Goal: Information Seeking & Learning: Learn about a topic

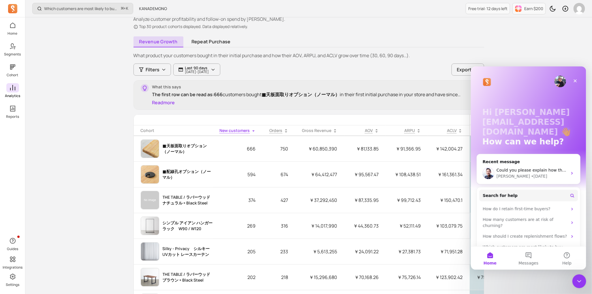
click at [10, 87] on icon at bounding box center [12, 87] width 7 height 7
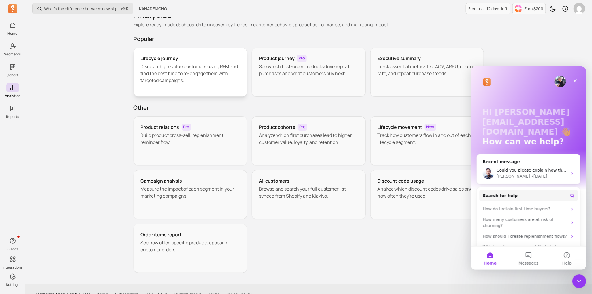
scroll to position [14, 0]
click at [174, 133] on p "Build product cross-sell, replenishment reminder flow." at bounding box center [191, 139] width 100 height 14
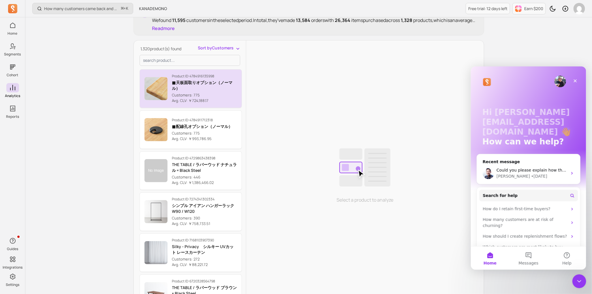
click at [181, 98] on p "Avg. CLV: ￥724,188.17" at bounding box center [204, 101] width 65 height 6
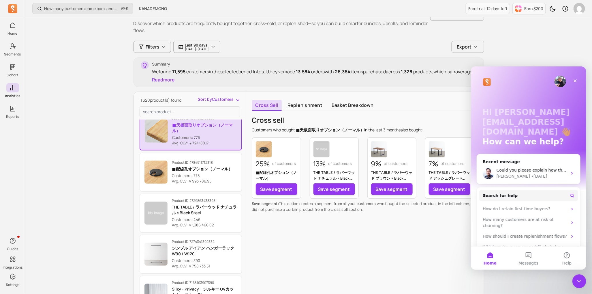
scroll to position [35, 0]
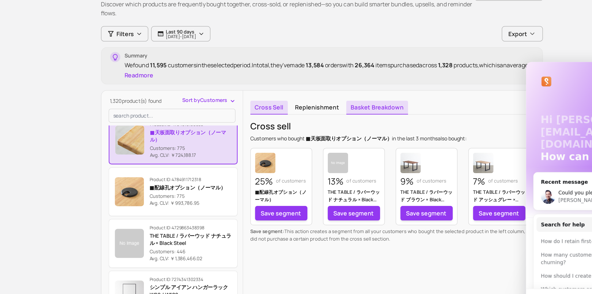
click at [335, 102] on link "Basket breakdown" at bounding box center [352, 102] width 49 height 11
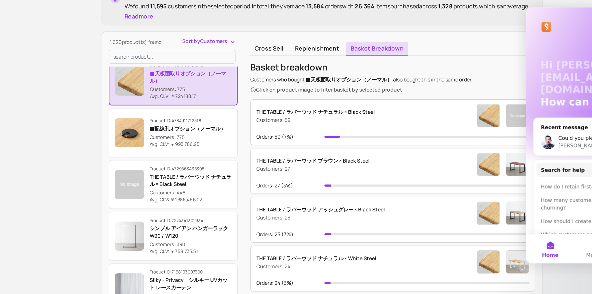
scroll to position [39, 0]
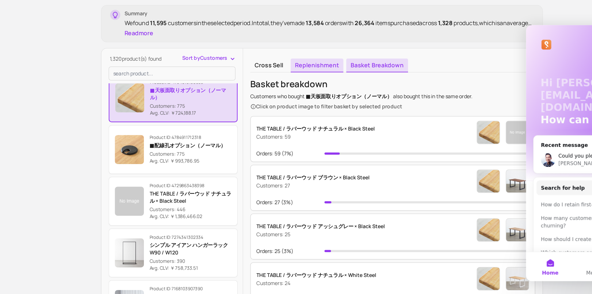
click at [317, 99] on link "Replenishment" at bounding box center [305, 98] width 42 height 11
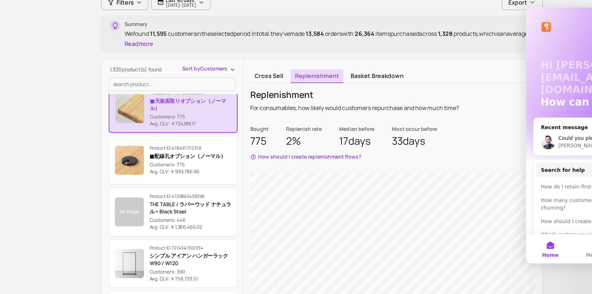
scroll to position [23, 0]
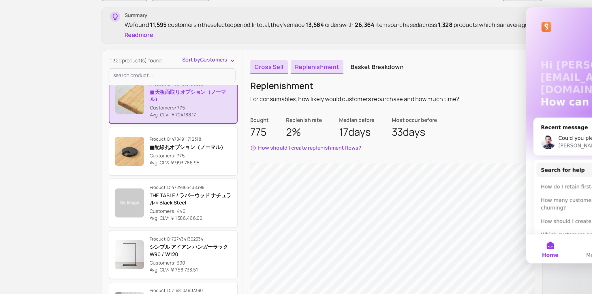
click at [256, 114] on link "Cross sell" at bounding box center [267, 113] width 30 height 11
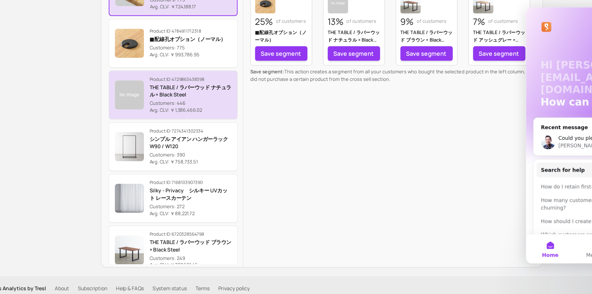
click at [201, 129] on p "THE TABLE / ラバーウッド ナチュラル × Black Steel" at bounding box center [204, 133] width 65 height 12
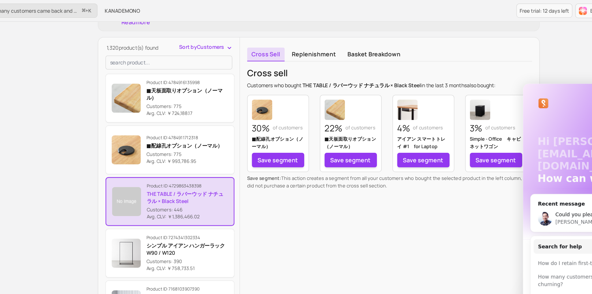
scroll to position [90, 0]
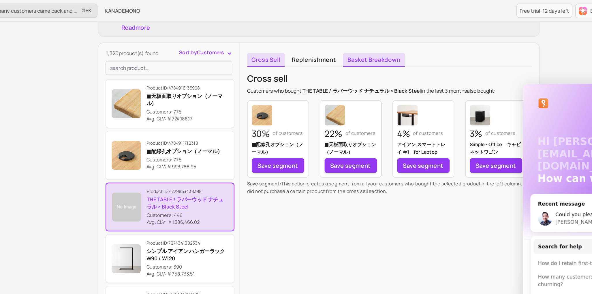
click at [345, 49] on link "Basket breakdown" at bounding box center [352, 47] width 49 height 11
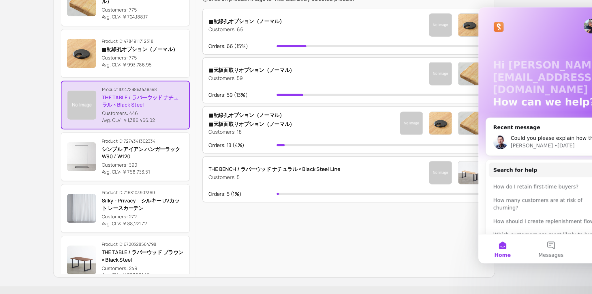
scroll to position [123, 0]
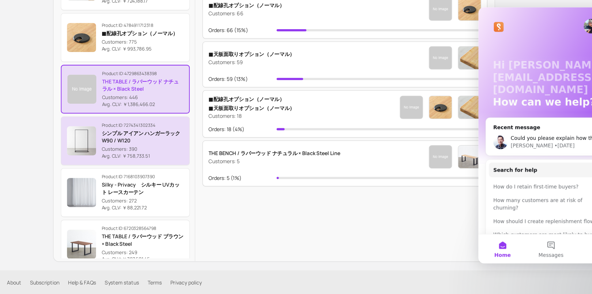
click at [206, 166] on p "シンプル アイアン ハンガーラック　W90 / W120" at bounding box center [204, 169] width 65 height 12
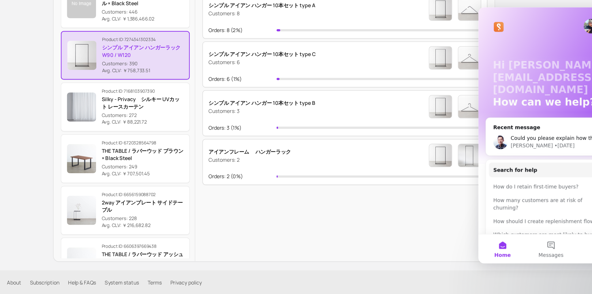
scroll to position [71, 0]
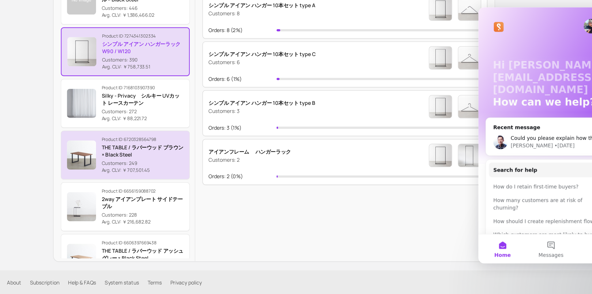
click at [205, 176] on p "THE TABLE / ラバーウッド ブラウン × Black Steel" at bounding box center [204, 180] width 65 height 12
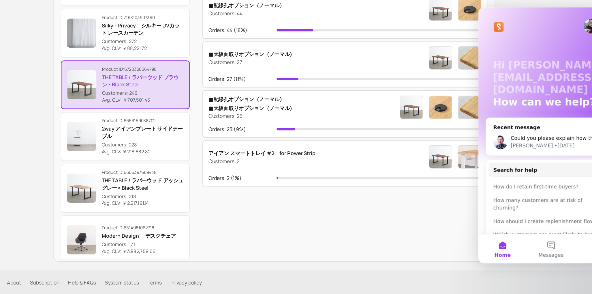
scroll to position [170, 0]
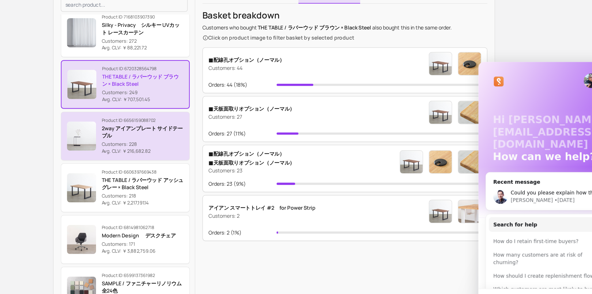
click at [196, 125] on p "2way アイアンプレート サイドテーブル" at bounding box center [204, 122] width 65 height 12
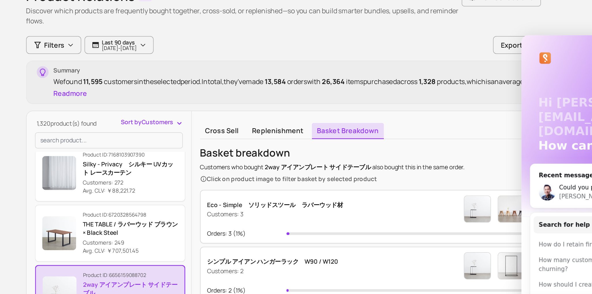
scroll to position [20, 0]
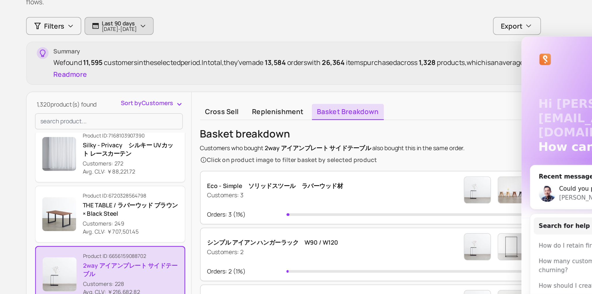
click at [217, 54] on button "Last 90 days [DATE] - [DATE]" at bounding box center [196, 59] width 47 height 12
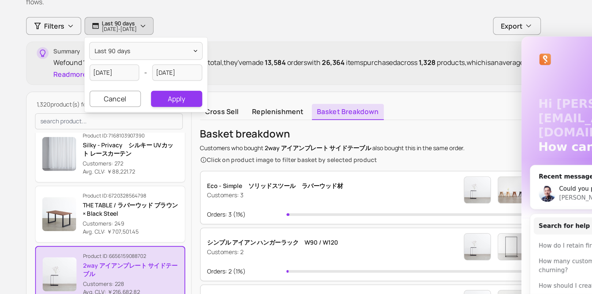
click at [287, 67] on div "Filters Last 90 days [DATE] - [DATE] last 90 days [DATE] - [DATE] Cancel Apply …" at bounding box center [309, 212] width 351 height 318
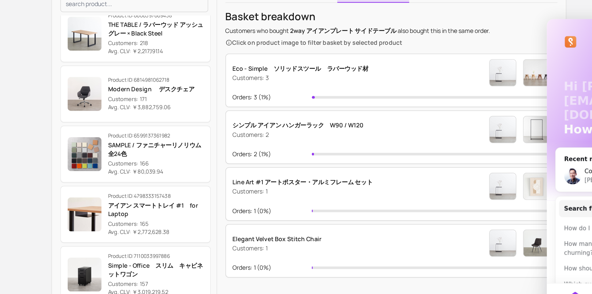
scroll to position [312, 0]
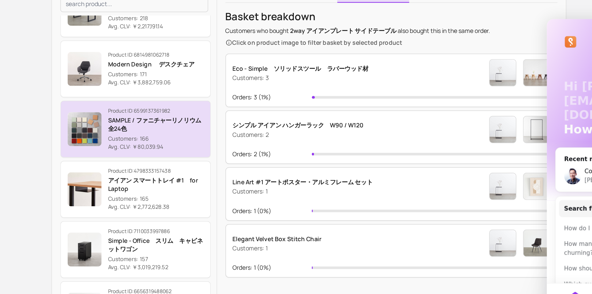
click at [217, 138] on p "SAMPLE / ファニチャーリノリウム　全24色" at bounding box center [204, 138] width 65 height 12
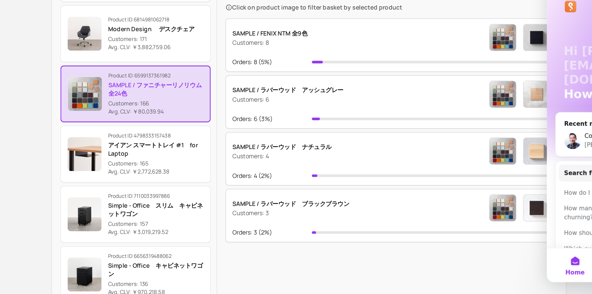
scroll to position [96, 0]
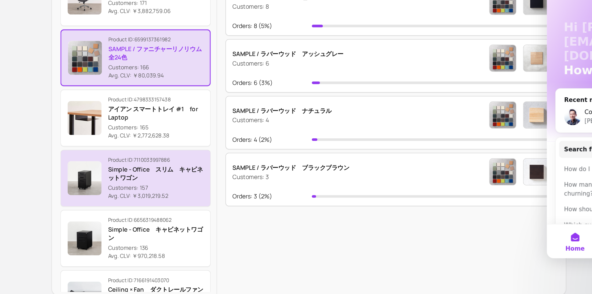
click at [179, 220] on p "Customers: 157" at bounding box center [204, 222] width 65 height 6
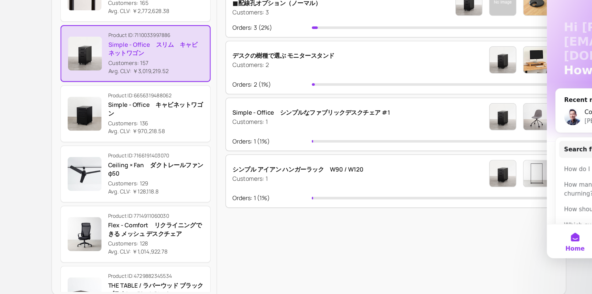
scroll to position [419, 0]
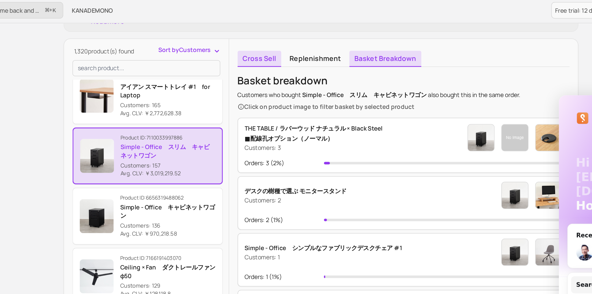
click at [271, 46] on link "Cross sell" at bounding box center [267, 41] width 30 height 11
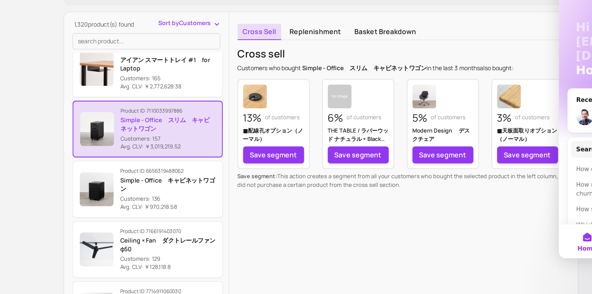
scroll to position [23, 0]
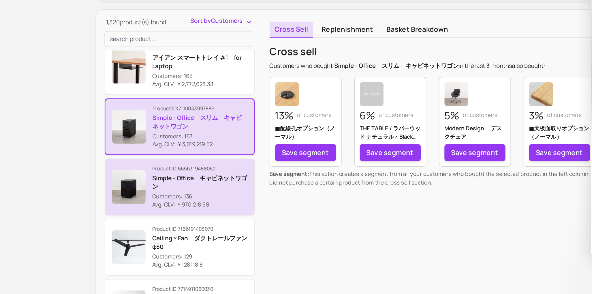
click at [202, 223] on div "Product ID: 6656319488062 Simple - Office　キャビネットワゴン Customers: 136 Avg. CLV: ￥9…" at bounding box center [204, 221] width 65 height 30
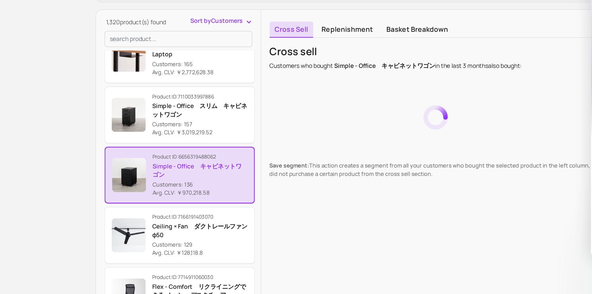
scroll to position [447, 0]
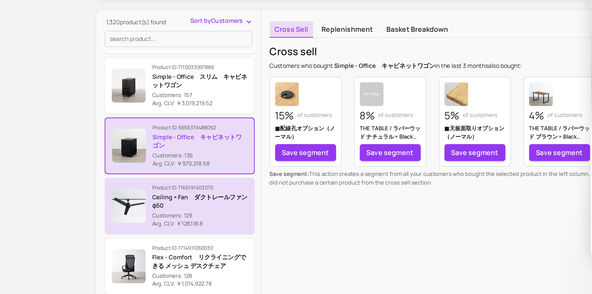
click at [203, 225] on p "Ceiling × Fan　ダクトレールファン φ50" at bounding box center [204, 231] width 65 height 12
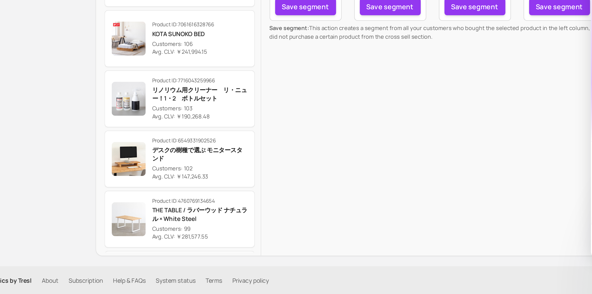
scroll to position [743, 0]
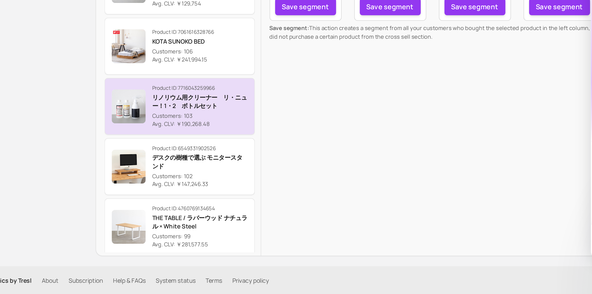
click at [189, 175] on p "Avg. CLV: ￥190,268.48" at bounding box center [204, 178] width 65 height 6
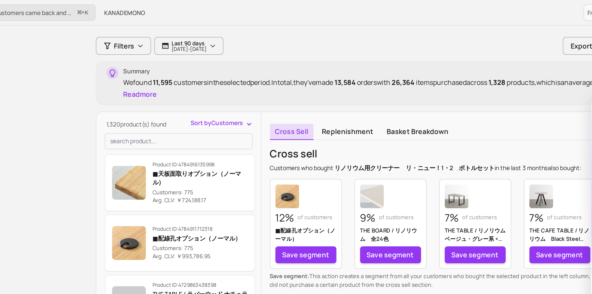
scroll to position [23, 0]
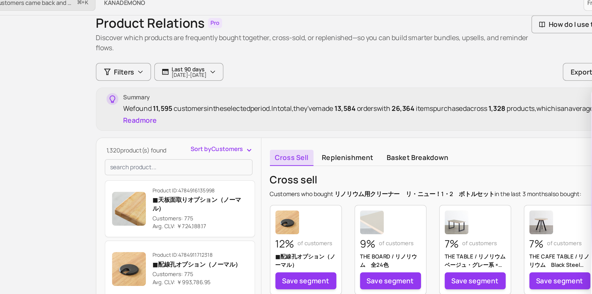
click at [208, 106] on span "Sort by Customers" at bounding box center [216, 108] width 36 height 6
click at [200, 118] on input "search product" at bounding box center [190, 120] width 101 height 11
click at [209, 110] on span "Sort by Customers" at bounding box center [216, 108] width 36 height 6
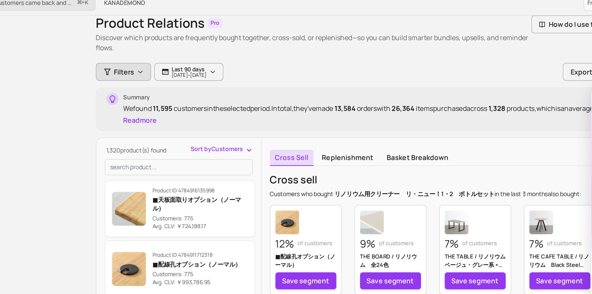
click at [160, 57] on button "Filters" at bounding box center [152, 56] width 37 height 12
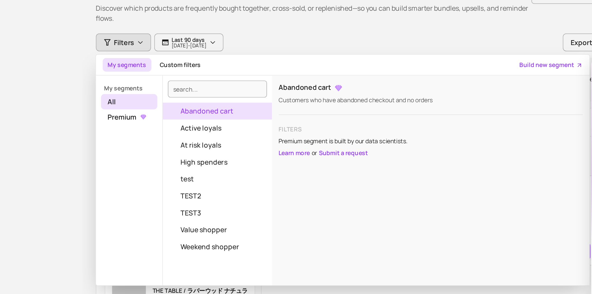
click at [390, 50] on div "Filters My segments Custom filters Build new segment My segments All Premium Ab…" at bounding box center [309, 56] width 351 height 12
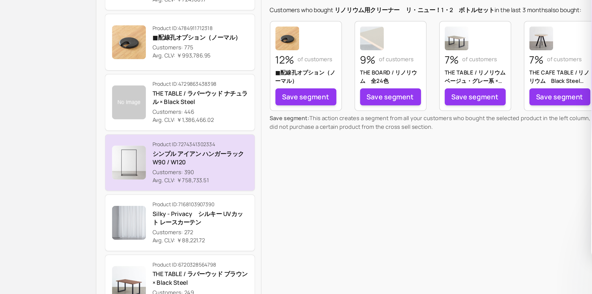
scroll to position [32, 0]
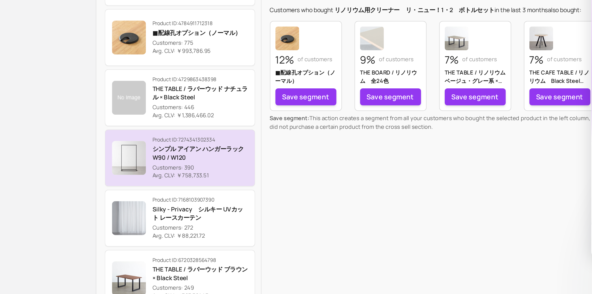
click at [182, 203] on div "Product ID: 7274341302334 シンプル アイアン ハンガーラック　W90 / W120 Customers: 390 Avg. CLV:…" at bounding box center [204, 201] width 65 height 30
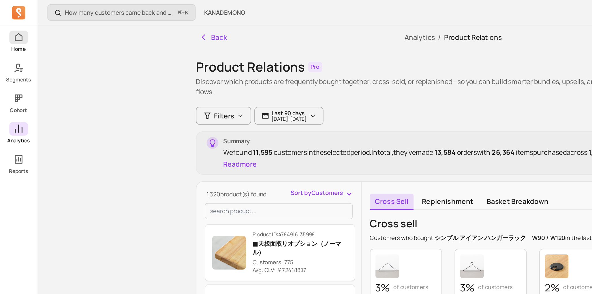
click at [14, 26] on icon at bounding box center [12, 25] width 7 height 7
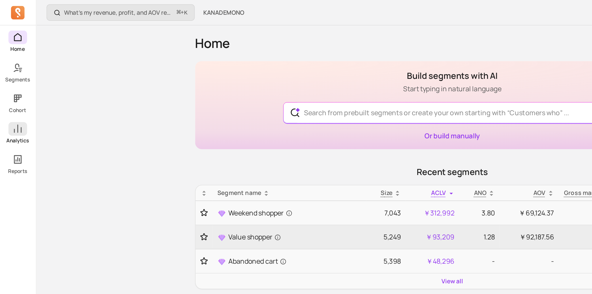
click at [13, 97] on p "Analytics" at bounding box center [12, 95] width 15 height 5
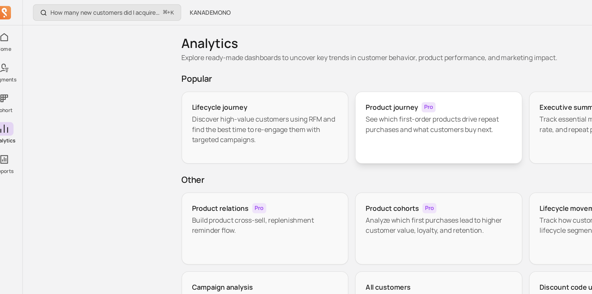
click at [277, 96] on div "Product journey Pro See which first-order products drive repeat purchases and w…" at bounding box center [309, 86] width 114 height 49
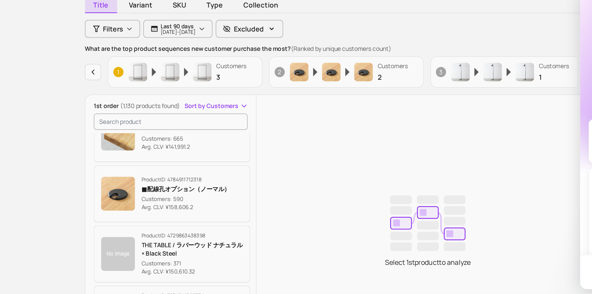
scroll to position [19, 0]
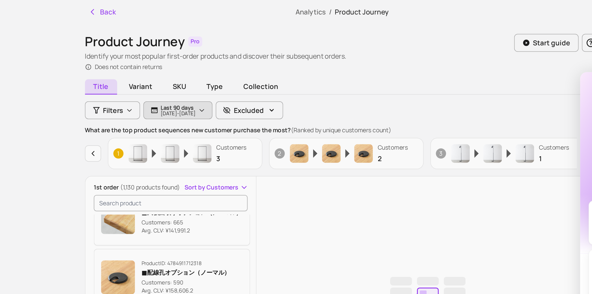
click at [204, 95] on p "[DATE] - [DATE]" at bounding box center [197, 94] width 24 height 3
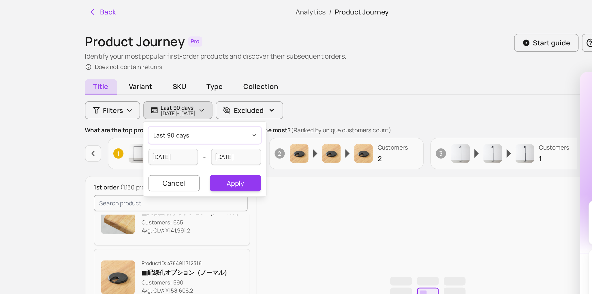
click at [208, 112] on button "last 90 days" at bounding box center [215, 110] width 77 height 12
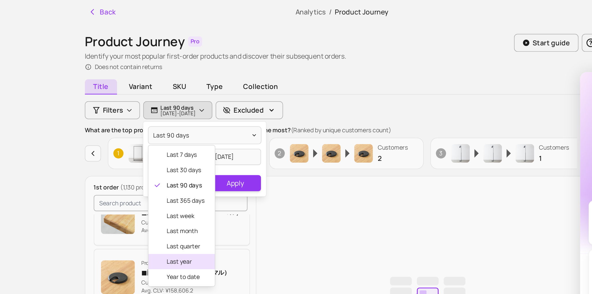
click at [201, 196] on span "last year" at bounding box center [202, 195] width 26 height 6
type input "[DATE]"
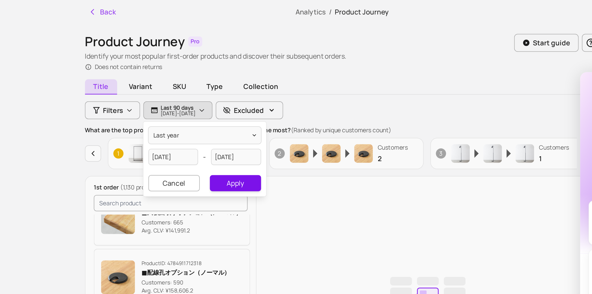
click at [239, 143] on button "Apply" at bounding box center [236, 141] width 35 height 11
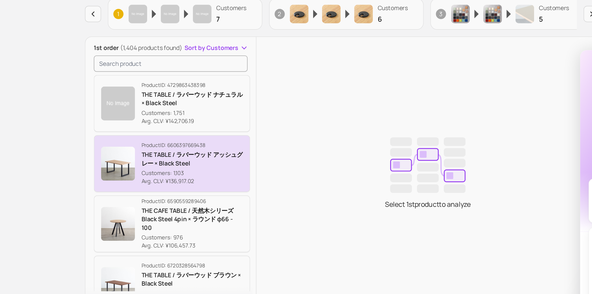
scroll to position [84, 0]
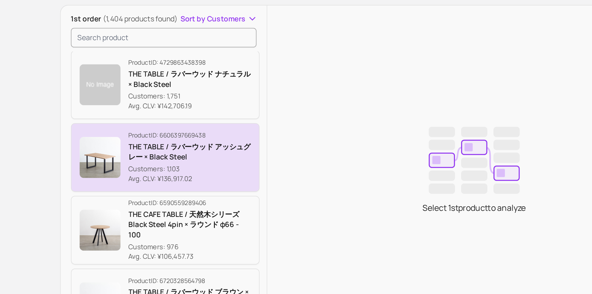
click at [209, 148] on p "Customers: 1,103" at bounding box center [206, 150] width 69 height 6
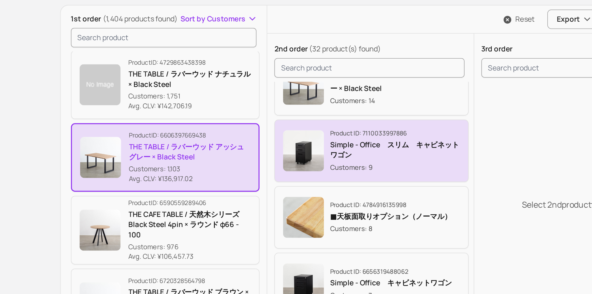
scroll to position [57, 0]
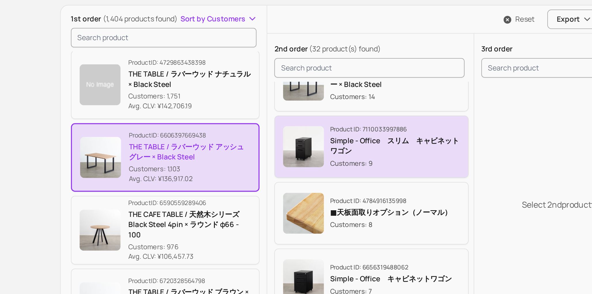
click at [324, 137] on p "Simple - Office　スリム　キャビネットワゴン" at bounding box center [322, 137] width 73 height 12
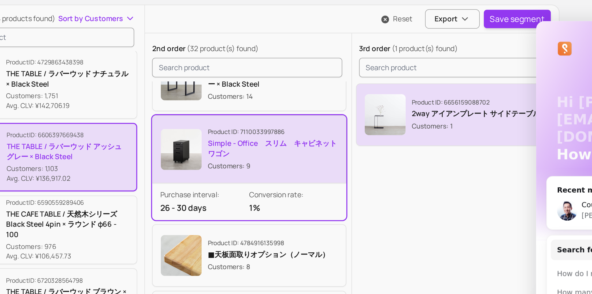
click at [384, 118] on img "button" at bounding box center [385, 119] width 23 height 23
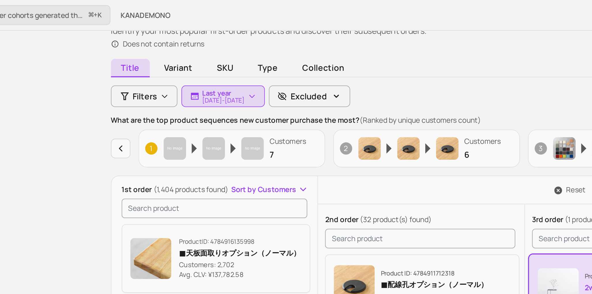
scroll to position [35, 0]
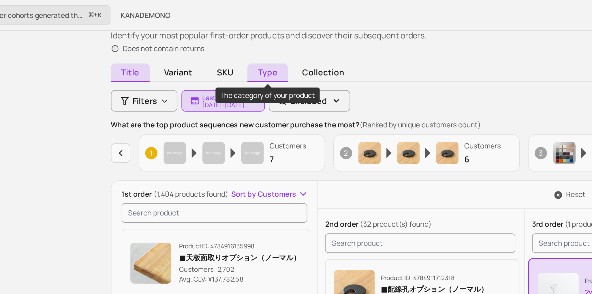
click at [224, 41] on span "Type" at bounding box center [222, 41] width 23 height 10
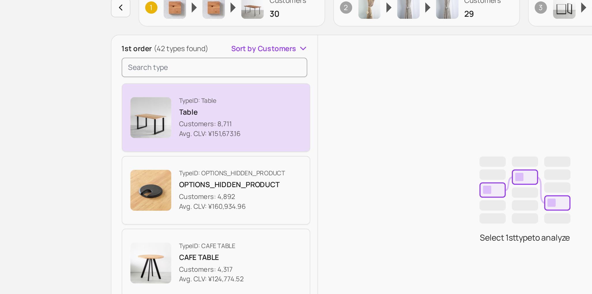
click at [216, 142] on button "Type ID: Table Table Customers: 8,711 Avg. CLV: ¥151,673.16" at bounding box center [193, 148] width 107 height 39
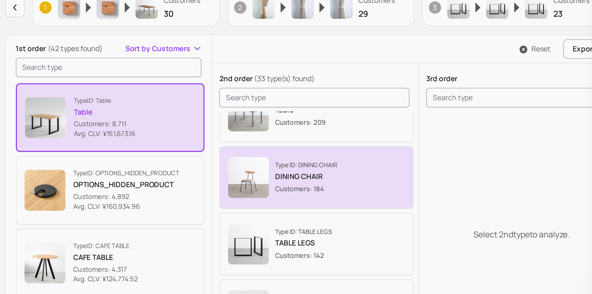
scroll to position [19, 0]
click at [315, 190] on div "Type ID: DINING CHAIR DINING CHAIR Customers: 184" at bounding box center [309, 181] width 100 height 23
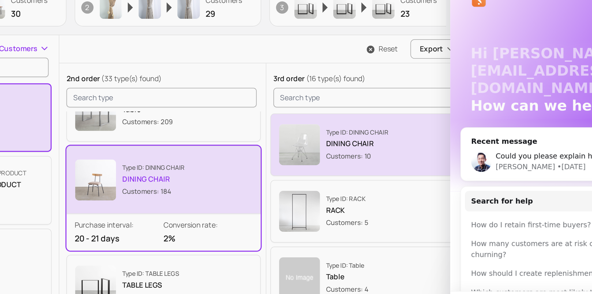
click at [427, 156] on p "Type ID: DINING CHAIR" at bounding box center [418, 156] width 35 height 5
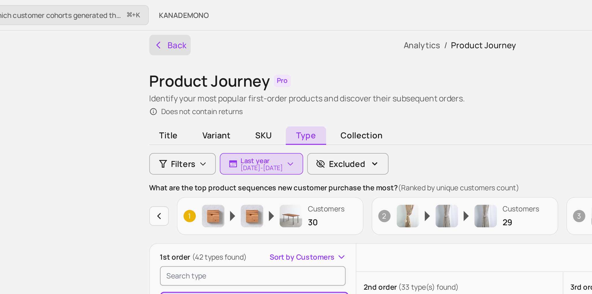
click at [139, 25] on icon "button" at bounding box center [139, 25] width 6 height 6
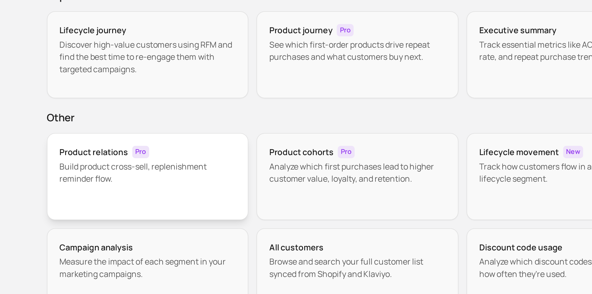
click at [199, 156] on p "Build product cross-sell, replenishment reminder flow." at bounding box center [191, 153] width 100 height 14
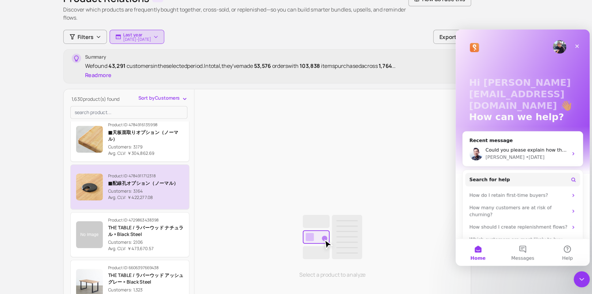
scroll to position [38, 0]
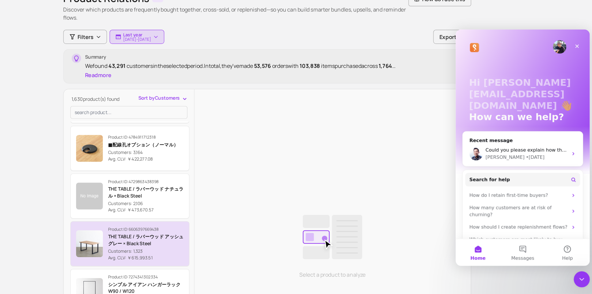
click at [206, 249] on p "THE TABLE / ラバーウッド アッシュグレー × Black Steel" at bounding box center [204, 247] width 65 height 12
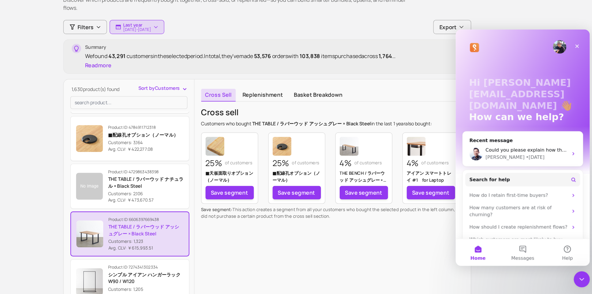
scroll to position [14, 0]
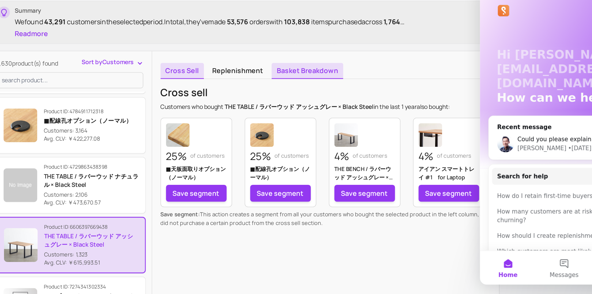
click at [347, 122] on link "Basket breakdown" at bounding box center [352, 123] width 49 height 11
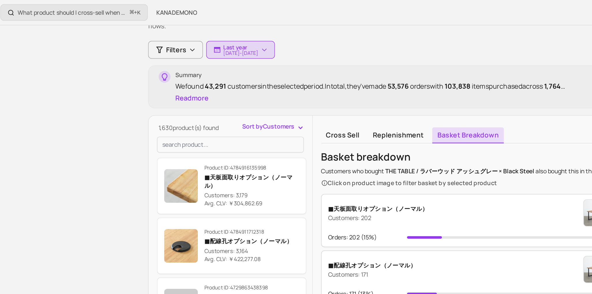
scroll to position [35, 0]
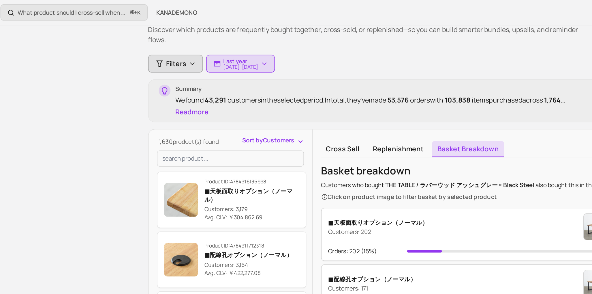
click at [149, 43] on span "Filters" at bounding box center [153, 43] width 14 height 7
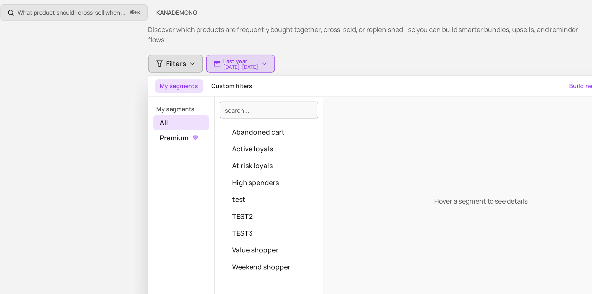
click at [127, 48] on div "Back Analytics / Product Relations Product Relations Pro Discover which product…" at bounding box center [308, 172] width 369 height 380
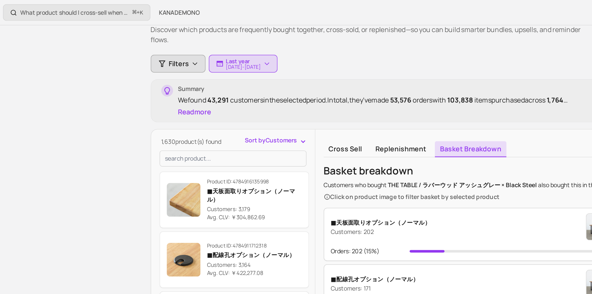
click at [147, 45] on span "Filters" at bounding box center [153, 43] width 14 height 7
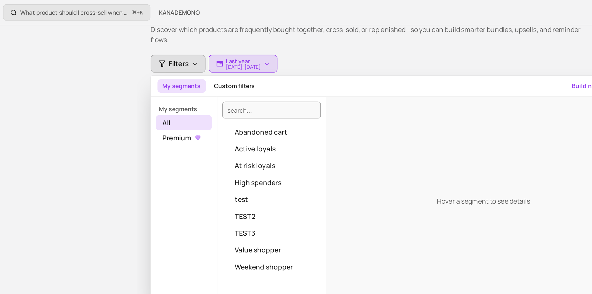
click at [108, 70] on div "What product should I cross-sell when a customer purchases a product? ⌘ + [PERS…" at bounding box center [308, 173] width 567 height 417
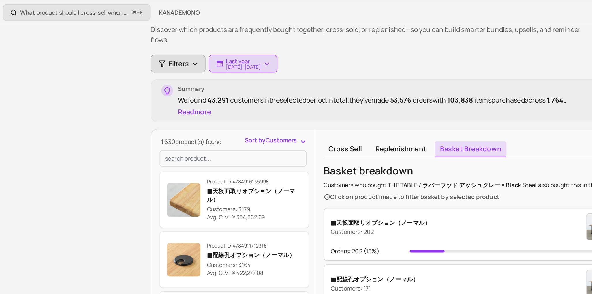
click at [153, 45] on span "Filters" at bounding box center [153, 43] width 14 height 7
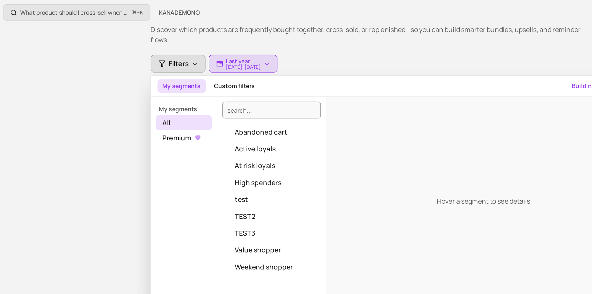
click at [112, 75] on div "What product should I cross-sell when a customer purchases a product? ⌘ + [PERS…" at bounding box center [308, 173] width 567 height 417
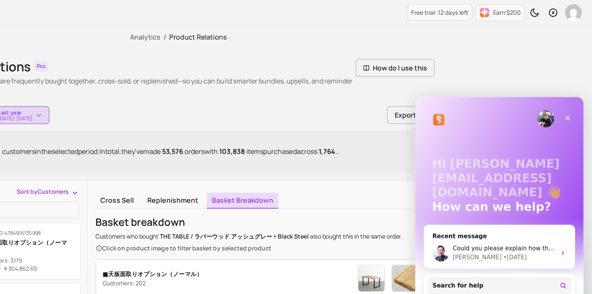
scroll to position [0, 0]
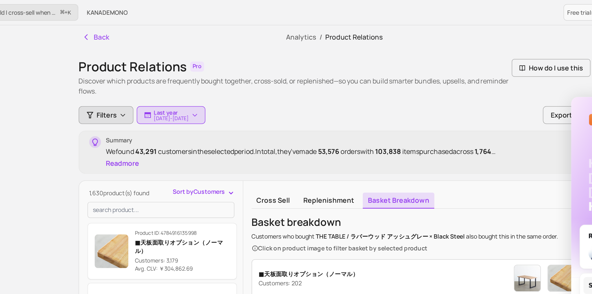
click at [153, 78] on span "Filters" at bounding box center [153, 78] width 14 height 7
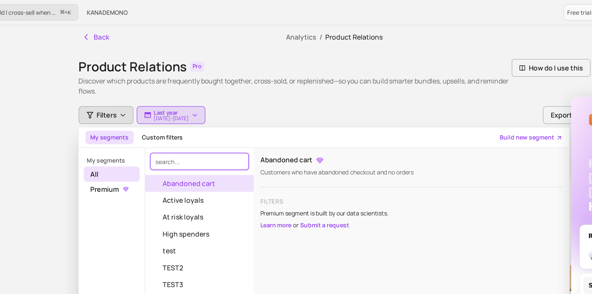
click at [210, 115] on input "search" at bounding box center [216, 111] width 67 height 12
click at [284, 74] on div "Filters My segments Custom filters Build new segment My segments All Premium Ab…" at bounding box center [309, 79] width 351 height 12
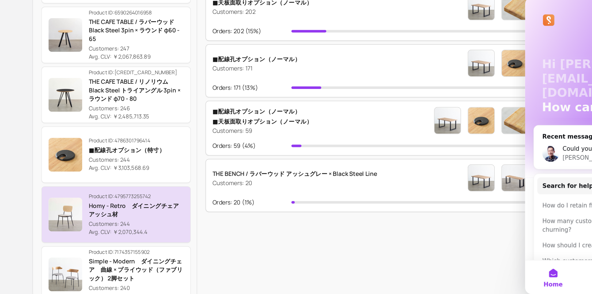
scroll to position [1903, 0]
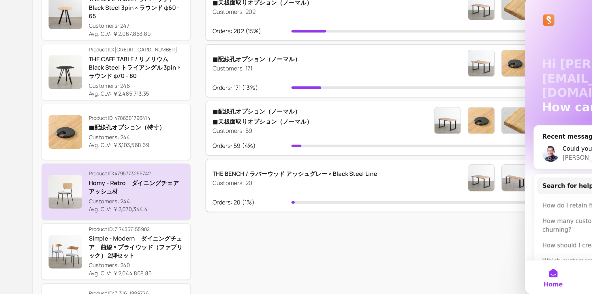
click at [204, 201] on div "Product ID: 4795773255742 Homy - Retro　ダイニングチェア　アッシュ材 Customers: 244 Avg. CLV: …" at bounding box center [204, 200] width 65 height 30
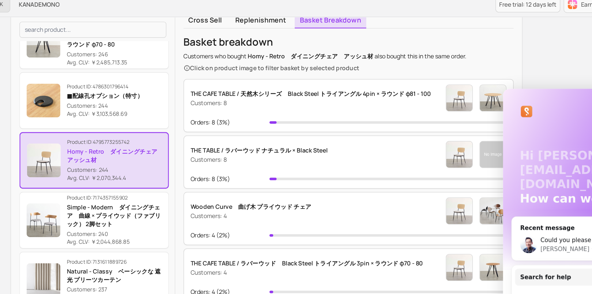
scroll to position [1989, 0]
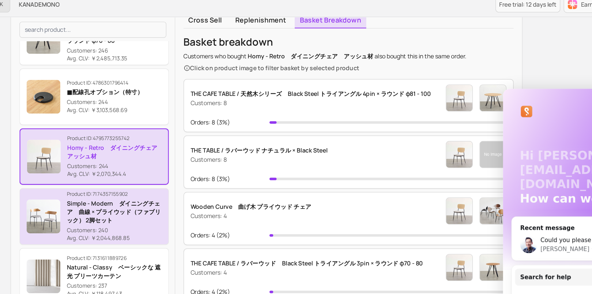
click at [219, 142] on p "Simple - Modern　ダイニングチェア　曲線 × プライウッド（ファブリック） 2脚セット" at bounding box center [204, 150] width 65 height 17
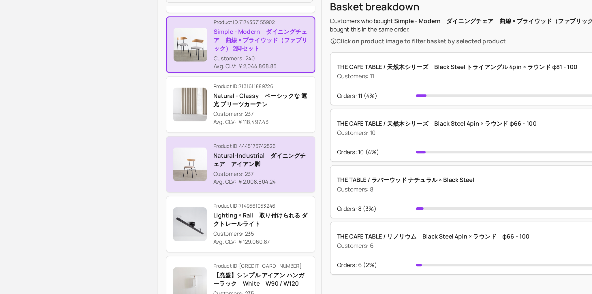
scroll to position [2084, 0]
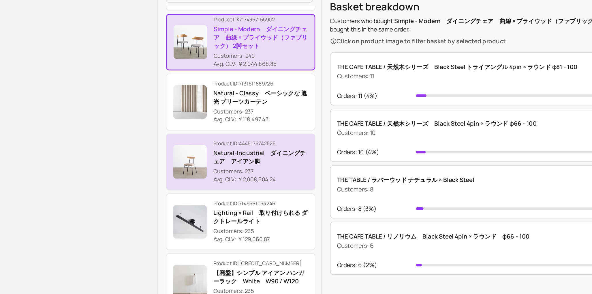
click at [196, 142] on div "Product ID: 4445175742526 Natural-Industrial　ダイニングチェア　アイアン脚 Customers: 237 Avg.…" at bounding box center [204, 141] width 65 height 30
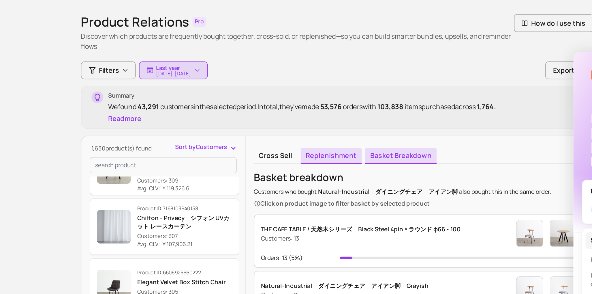
click at [301, 137] on link "Replenishment" at bounding box center [305, 137] width 42 height 11
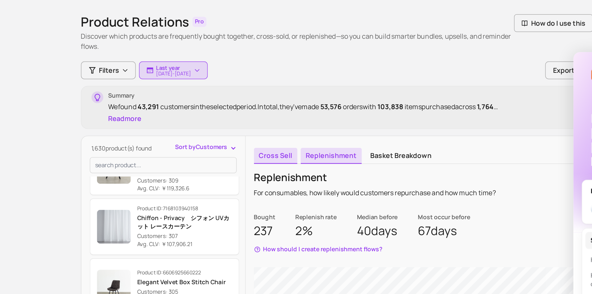
click at [276, 136] on link "Cross sell" at bounding box center [267, 137] width 30 height 11
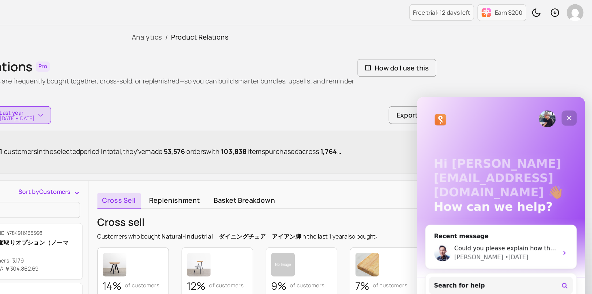
click at [524, 112] on div "Close" at bounding box center [521, 111] width 10 height 10
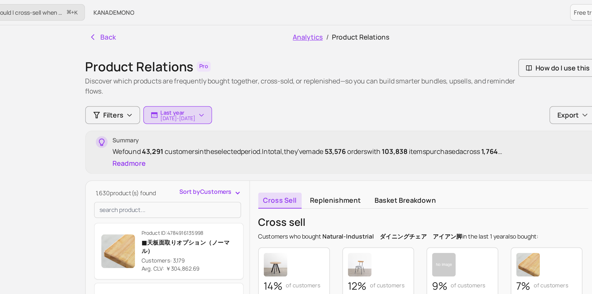
click at [286, 22] on link "Analytics" at bounding box center [286, 25] width 20 height 6
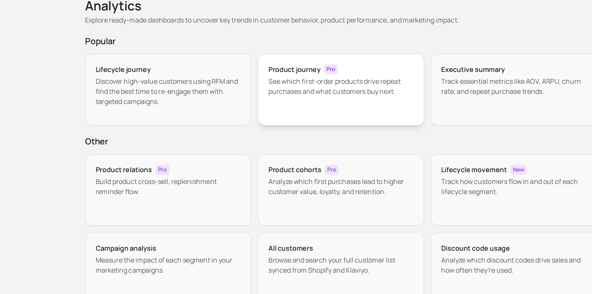
click at [289, 99] on div "Product journey Pro See which first-order products drive repeat purchases and w…" at bounding box center [309, 86] width 114 height 49
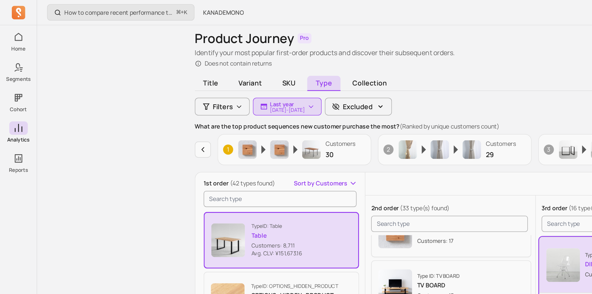
scroll to position [18, 0]
